Goal: Transaction & Acquisition: Subscribe to service/newsletter

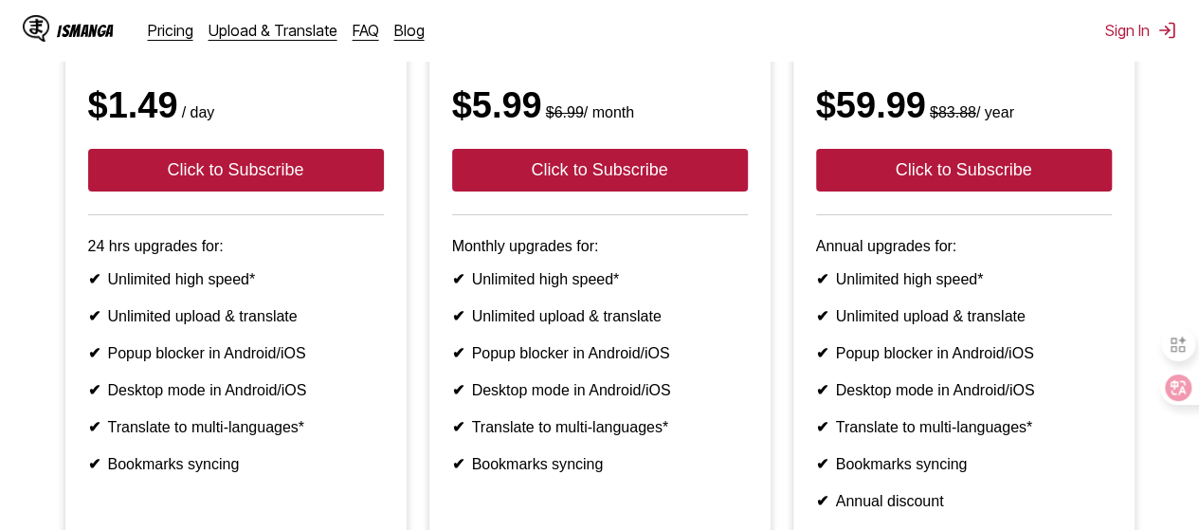
scroll to position [474, 0]
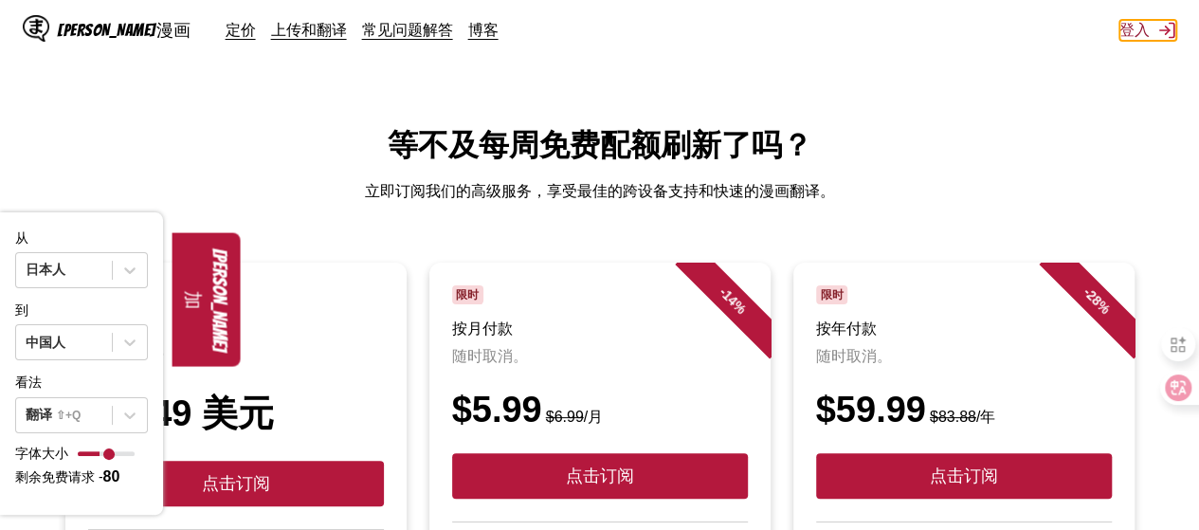
click at [1161, 23] on img at bounding box center [1166, 30] width 19 height 19
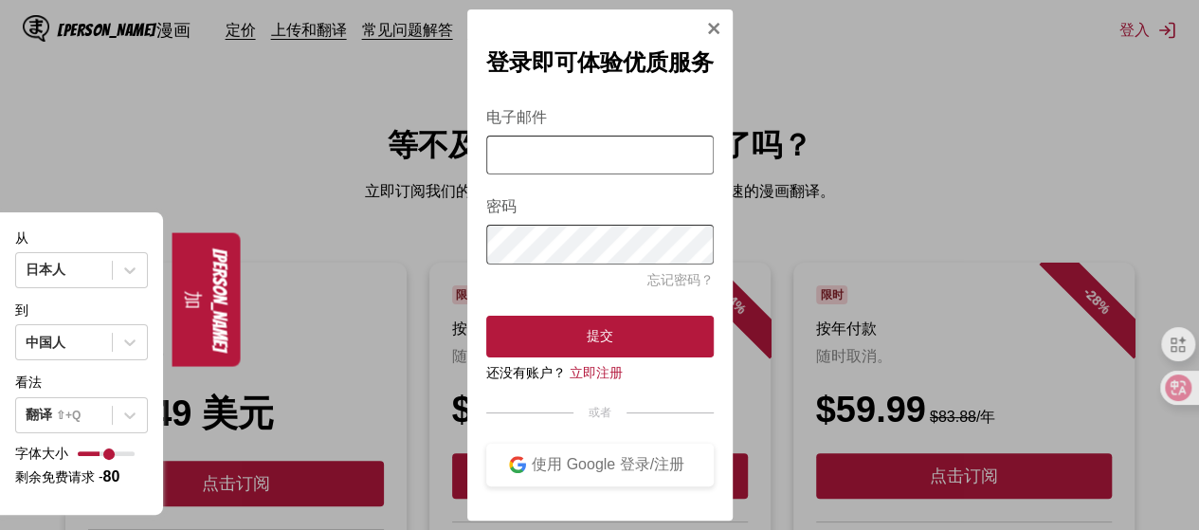
click at [616, 146] on input "电子邮件" at bounding box center [599, 155] width 227 height 39
click at [587, 484] on button "使用 Google 登录/注册" at bounding box center [599, 465] width 227 height 43
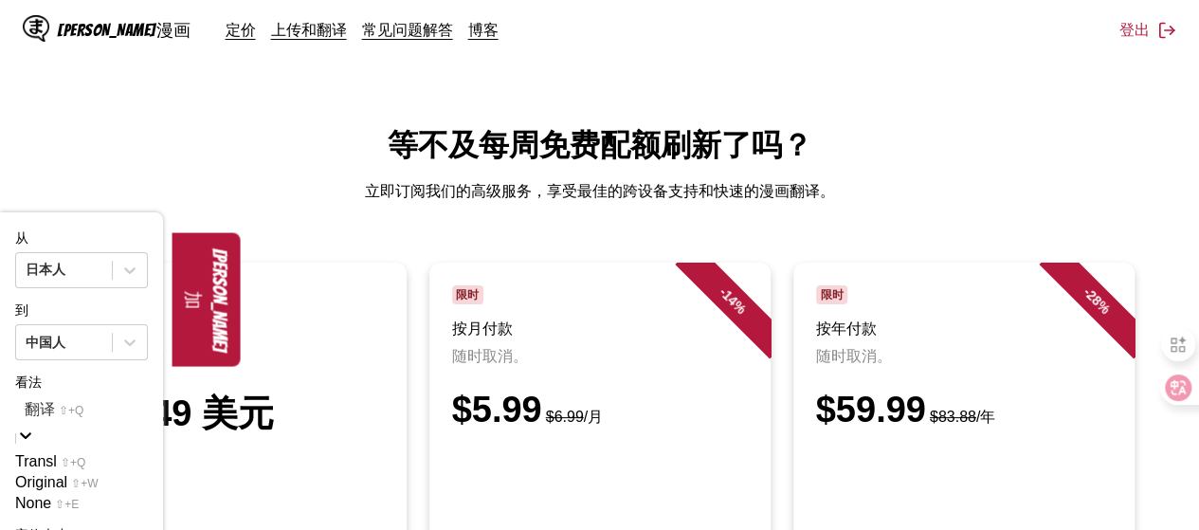
scroll to position [38, 0]
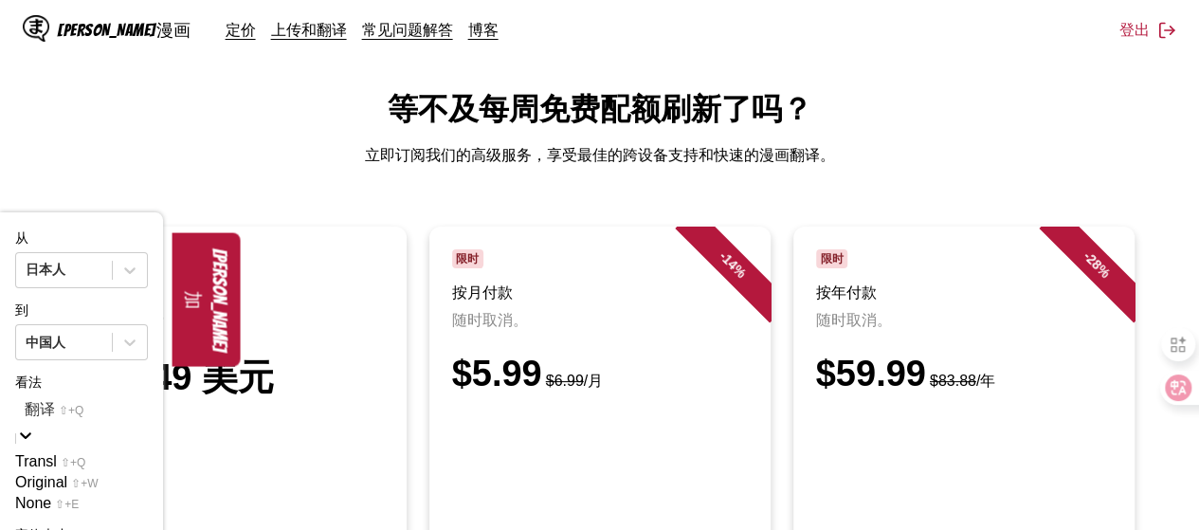
click at [31, 432] on icon at bounding box center [25, 435] width 11 height 7
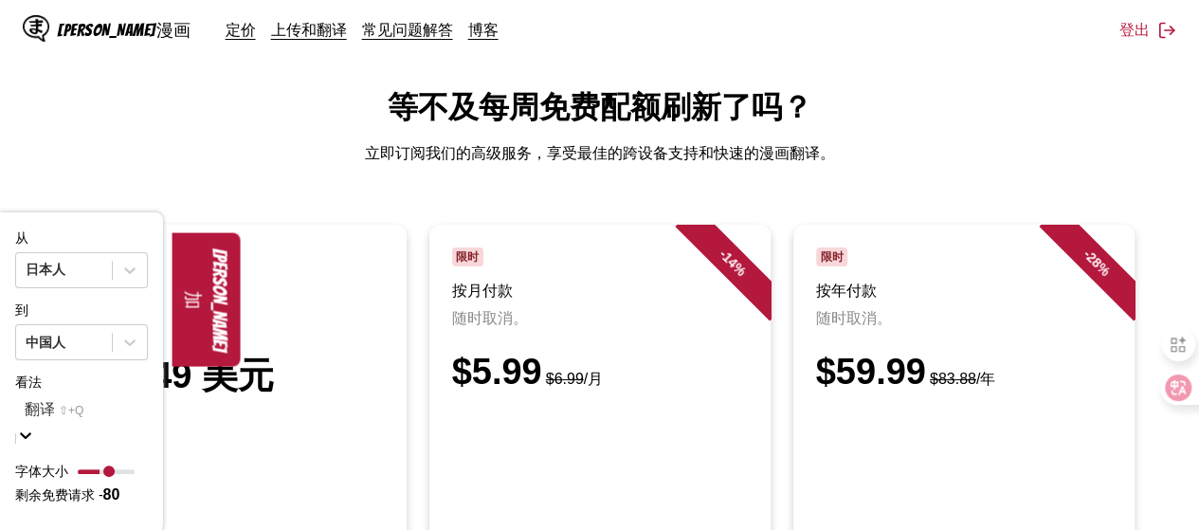
click at [31, 432] on icon at bounding box center [25, 435] width 11 height 7
drag, startPoint x: 118, startPoint y: 329, endPoint x: 136, endPoint y: 312, distance: 25.5
click at [172, 312] on button "伊斯曼加" at bounding box center [206, 299] width 68 height 134
